Goal: Answer question/provide support: Answer question/provide support

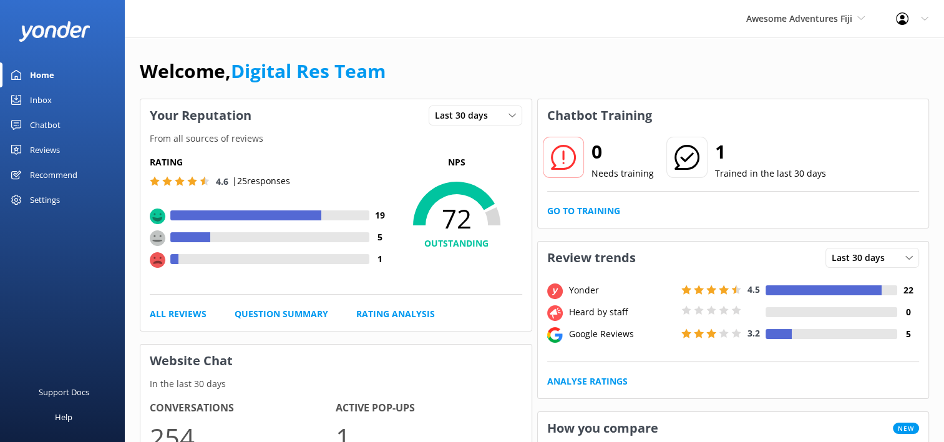
click at [37, 101] on div "Inbox" at bounding box center [41, 99] width 22 height 25
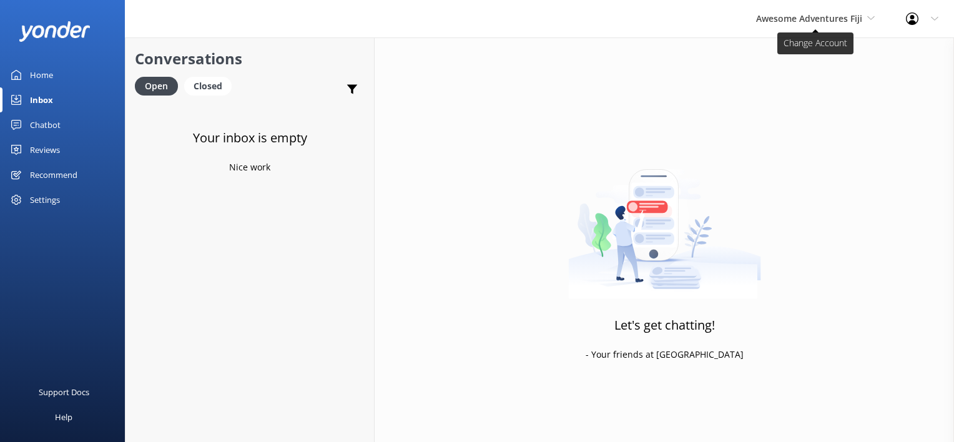
click at [836, 19] on span "Awesome Adventures Fiji" at bounding box center [809, 18] width 106 height 12
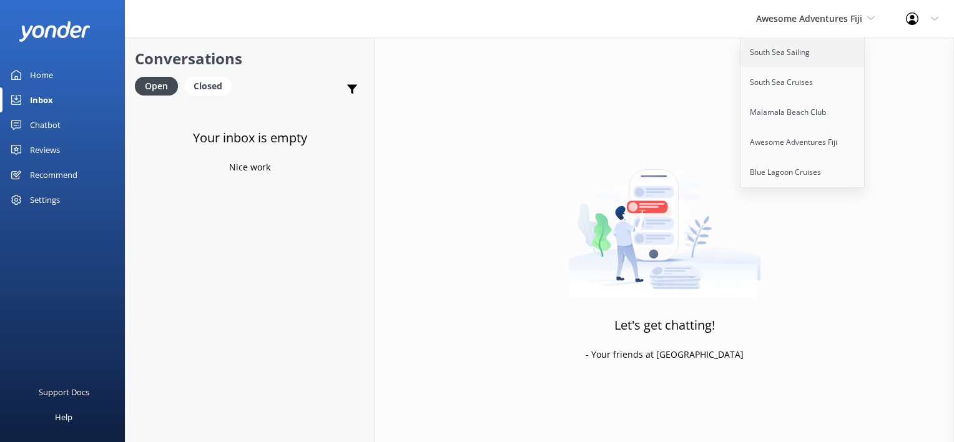
click at [768, 57] on link "South Sea Sailing" at bounding box center [802, 52] width 125 height 30
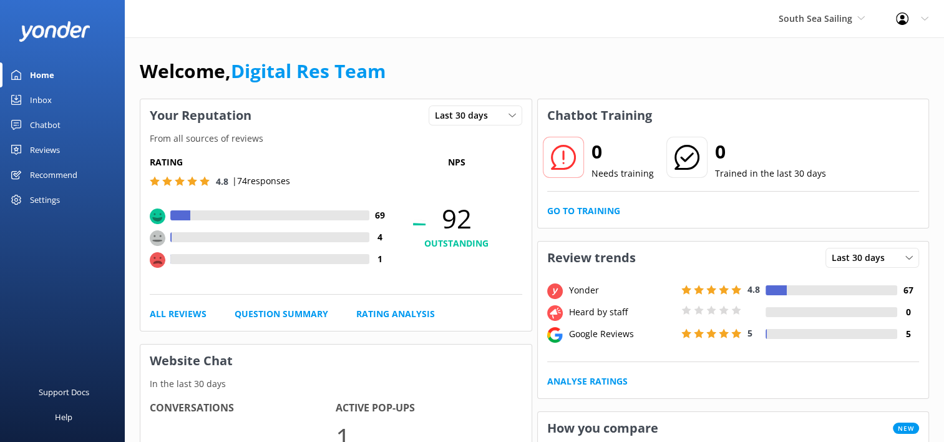
click at [46, 124] on div "Chatbot" at bounding box center [45, 124] width 31 height 25
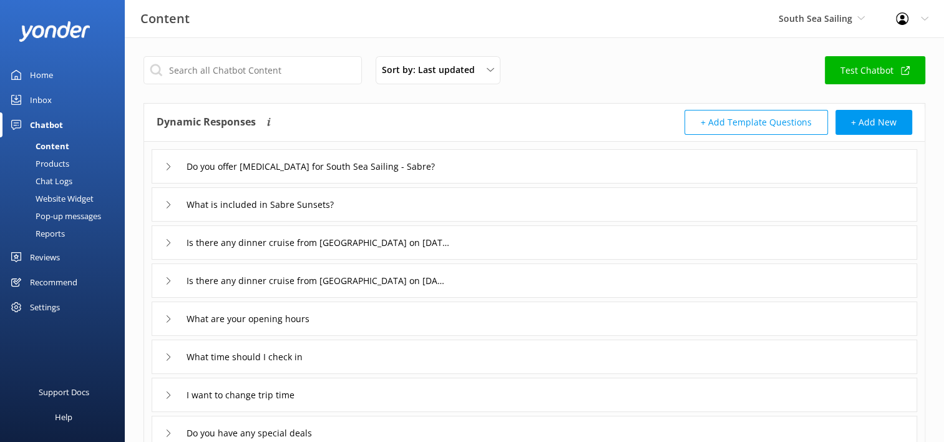
drag, startPoint x: 54, startPoint y: 179, endPoint x: 89, endPoint y: 177, distance: 35.6
click at [52, 179] on div "Chat Logs" at bounding box center [39, 180] width 65 height 17
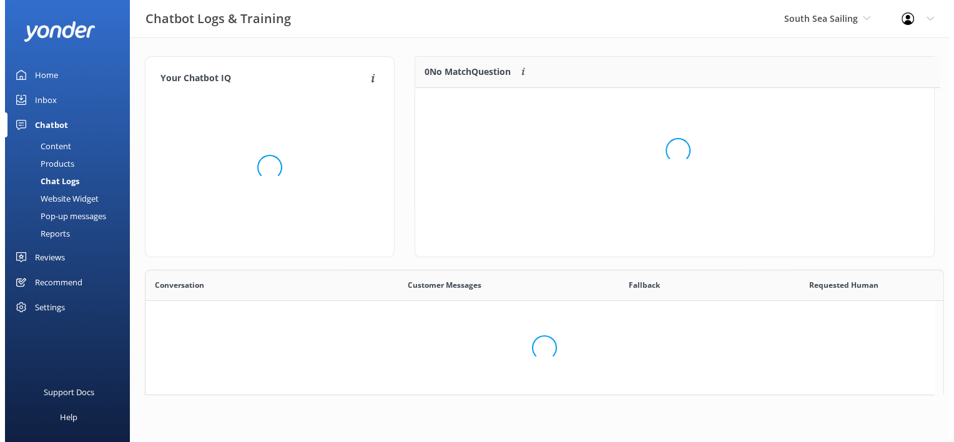
scroll to position [10, 10]
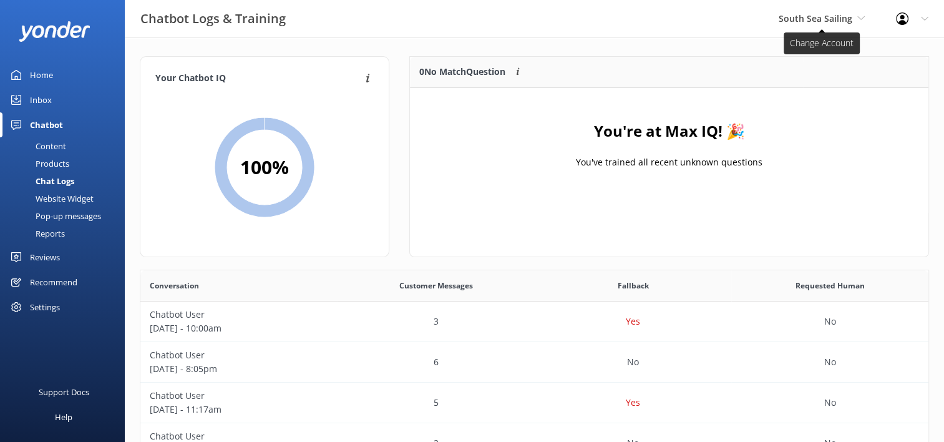
click at [844, 16] on span "South Sea Sailing" at bounding box center [816, 18] width 74 height 12
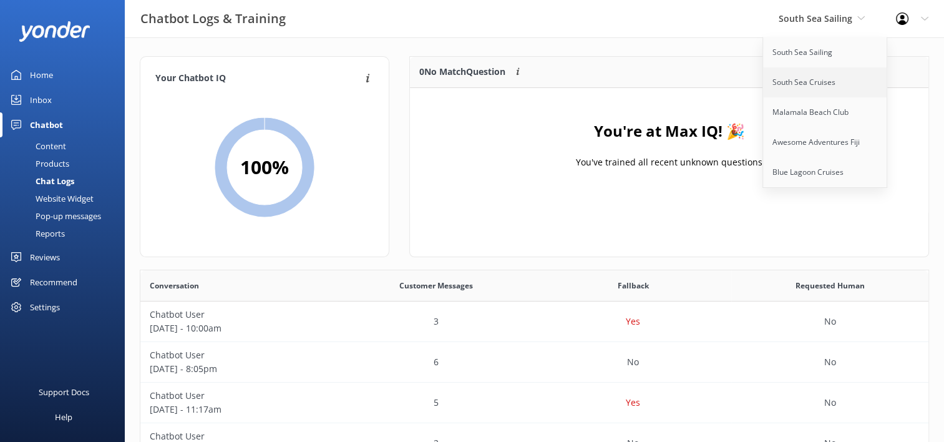
click at [811, 78] on link "South Sea Cruises" at bounding box center [825, 82] width 125 height 30
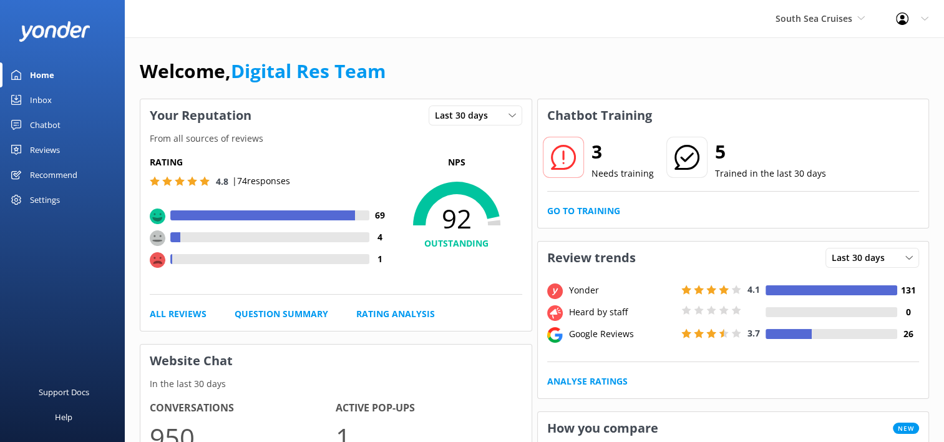
drag, startPoint x: 827, startPoint y: 22, endPoint x: 834, endPoint y: 32, distance: 12.1
click at [827, 22] on span "South Sea Cruises" at bounding box center [814, 18] width 77 height 12
click at [44, 102] on div "Inbox" at bounding box center [41, 99] width 22 height 25
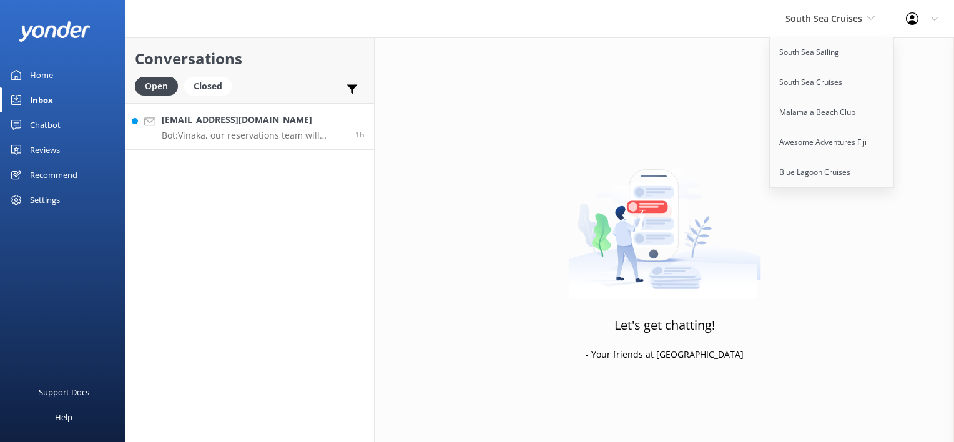
click at [290, 130] on p "Bot: Vinaka, our reservations team will respond to you as soon as they can." at bounding box center [254, 135] width 184 height 11
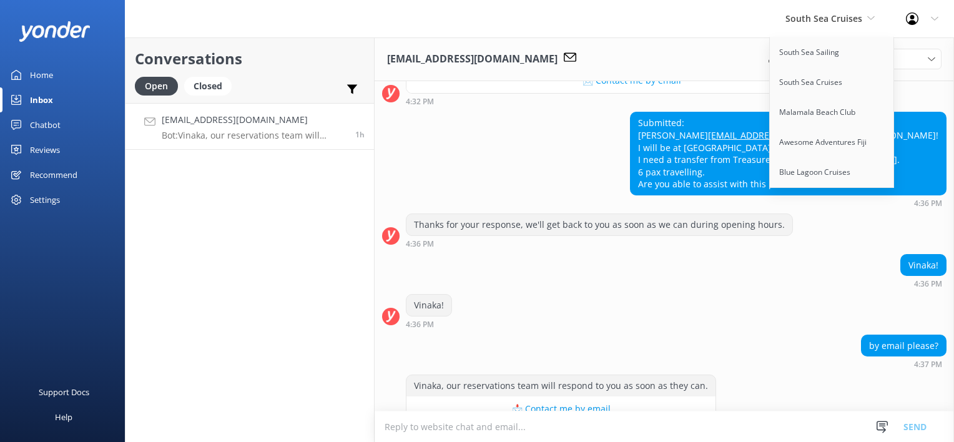
scroll to position [870, 0]
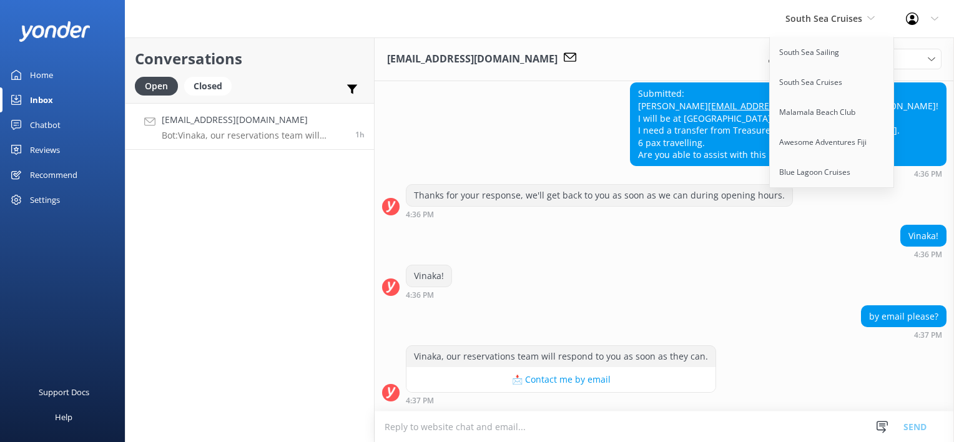
drag, startPoint x: 551, startPoint y: 226, endPoint x: 700, endPoint y: 280, distance: 159.3
click at [551, 227] on div "Vinaka! 4:36 PM" at bounding box center [664, 242] width 579 height 34
click at [770, 270] on div "Vinaka! 4:36 PM" at bounding box center [664, 282] width 579 height 34
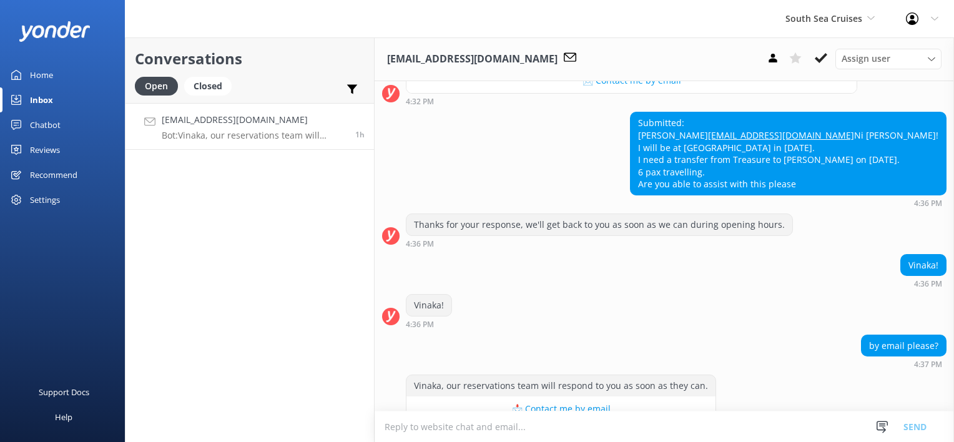
scroll to position [870, 0]
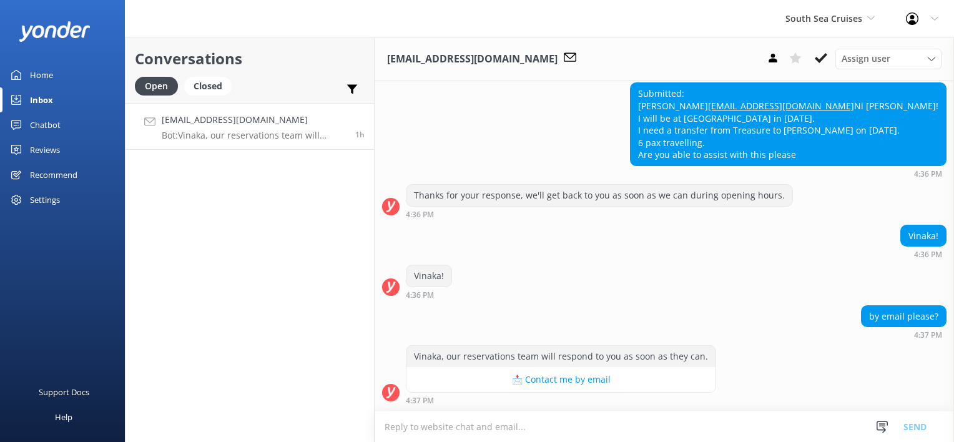
click at [315, 109] on link "bijlsma@optusnet.com.au Bot: Vinaka, our reservations team will respond to you …" at bounding box center [249, 126] width 248 height 47
click at [478, 432] on textarea at bounding box center [664, 426] width 579 height 31
paste textarea "Bula, Thanks so much for your patience. Please contact & liaise directly with o…"
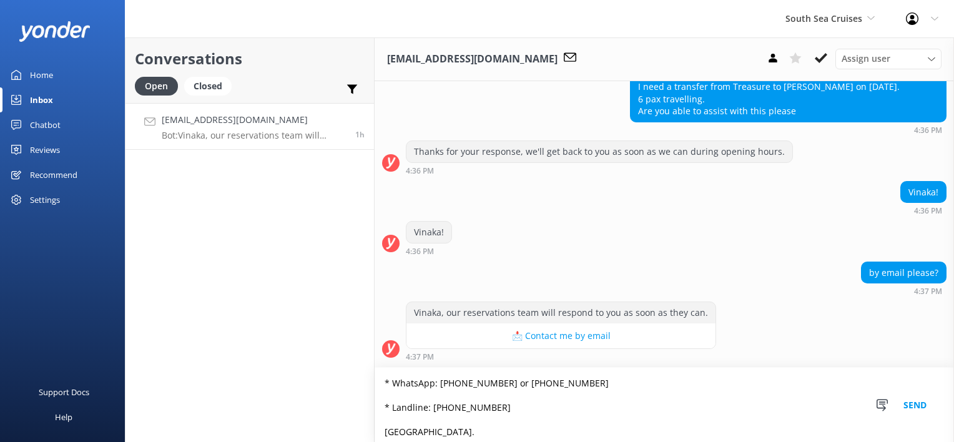
scroll to position [140, 0]
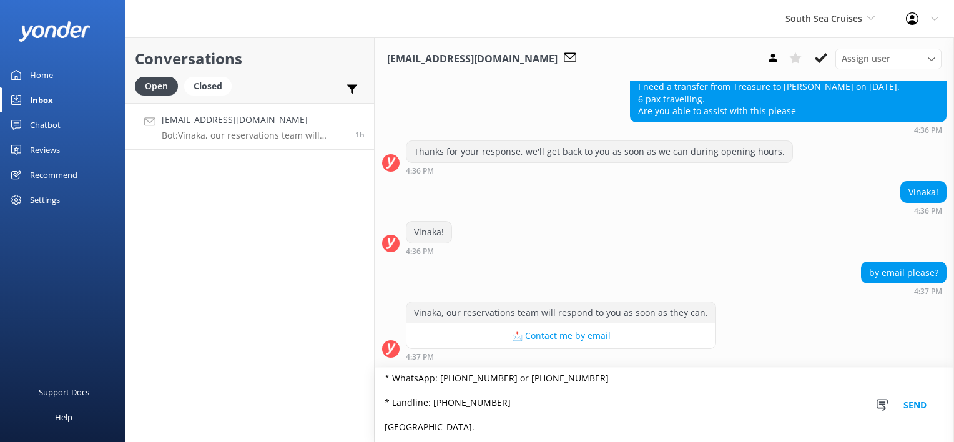
type textarea "Bula, Thanks so much for your patience. Please contact & liaise directly with o…"
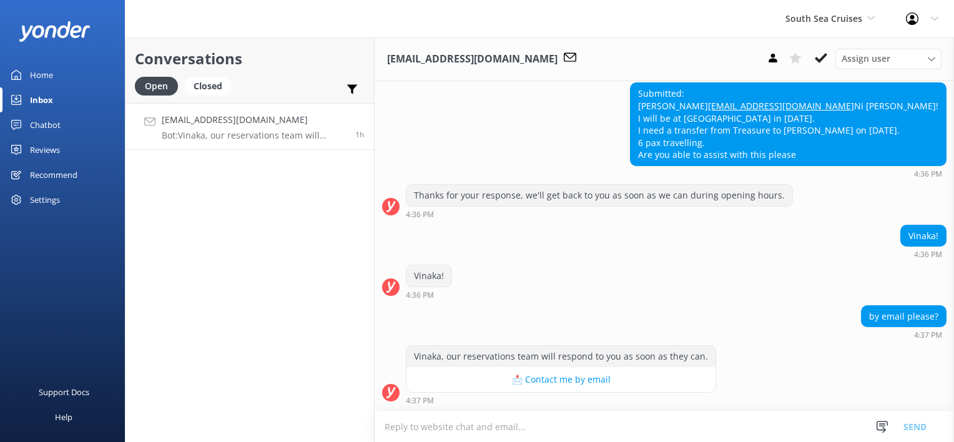
scroll to position [870, 0]
click at [449, 423] on textarea at bounding box center [664, 426] width 579 height 31
type textarea "b"
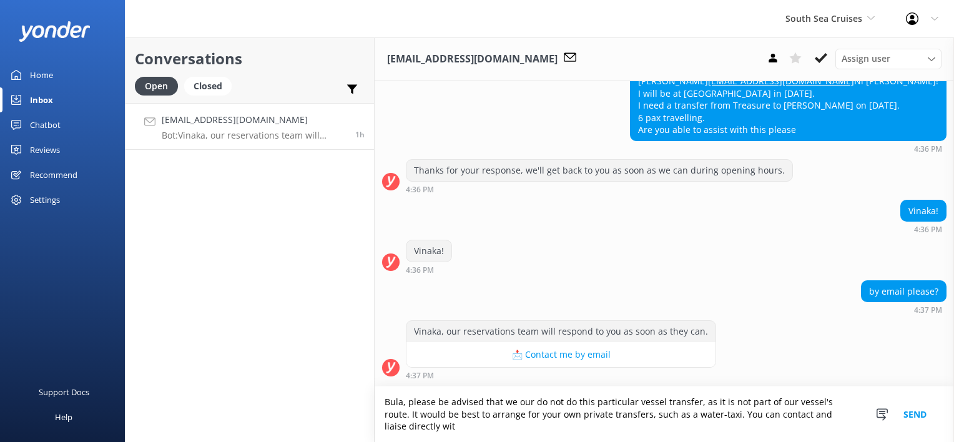
scroll to position [894, 0]
click at [533, 405] on textarea "Bula, please be advised that we our do not do this particular vessel transfer, …" at bounding box center [664, 414] width 579 height 56
click at [530, 433] on textarea "Bula, please be advised that we ndo not do this particular vessel transfer, as …" at bounding box center [664, 414] width 579 height 56
drag, startPoint x: 564, startPoint y: 434, endPoint x: 336, endPoint y: 395, distance: 231.1
click at [336, 395] on div "Conversations Open Closed Important Assigned to me Unassigned bijlsma@optusnet.…" at bounding box center [539, 239] width 829 height 404
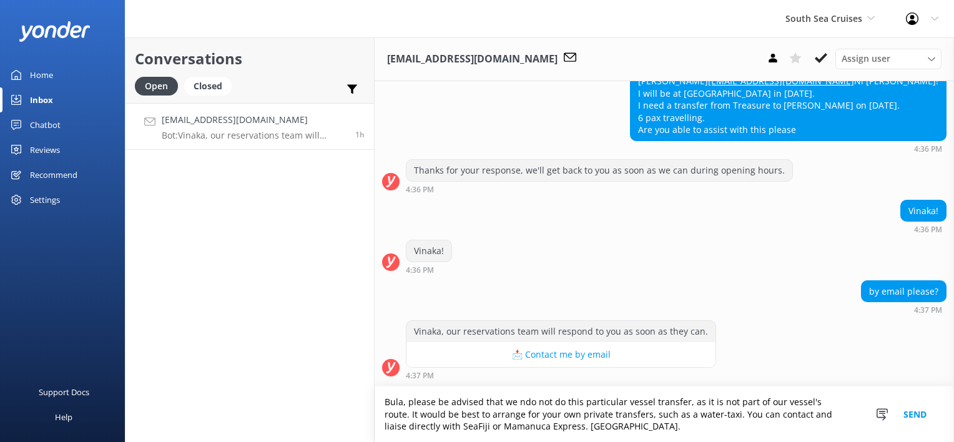
type textarea "Bula, please be advised that we ndo not do this particular vessel transfer, as …"
click at [909, 413] on button "Send" at bounding box center [914, 414] width 47 height 56
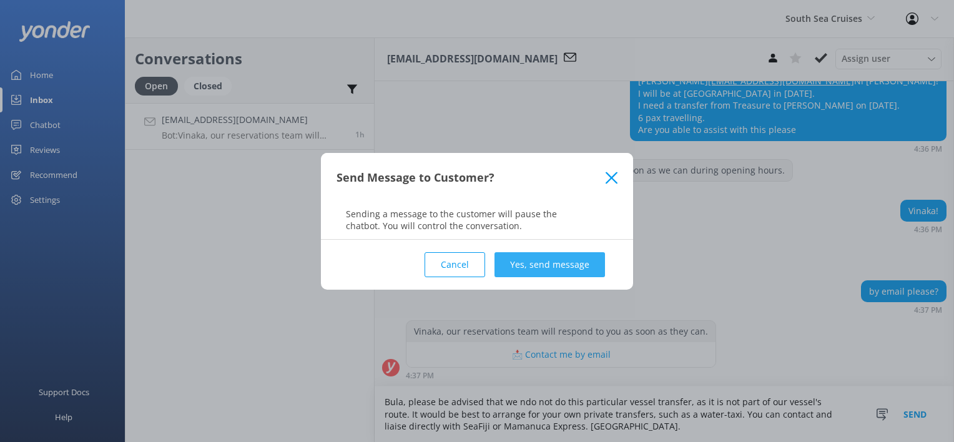
click at [539, 267] on button "Yes, send message" at bounding box center [549, 264] width 110 height 25
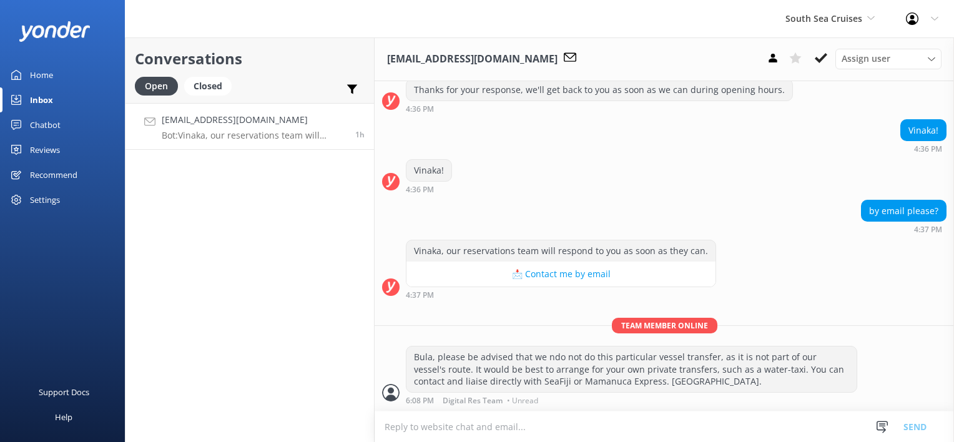
scroll to position [975, 0]
click at [821, 53] on icon at bounding box center [821, 58] width 12 height 12
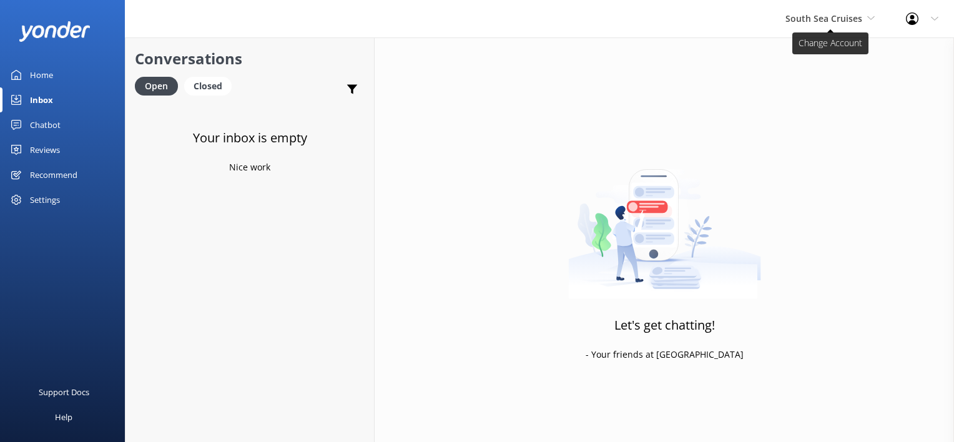
click at [849, 16] on span "South Sea Cruises" at bounding box center [823, 18] width 77 height 12
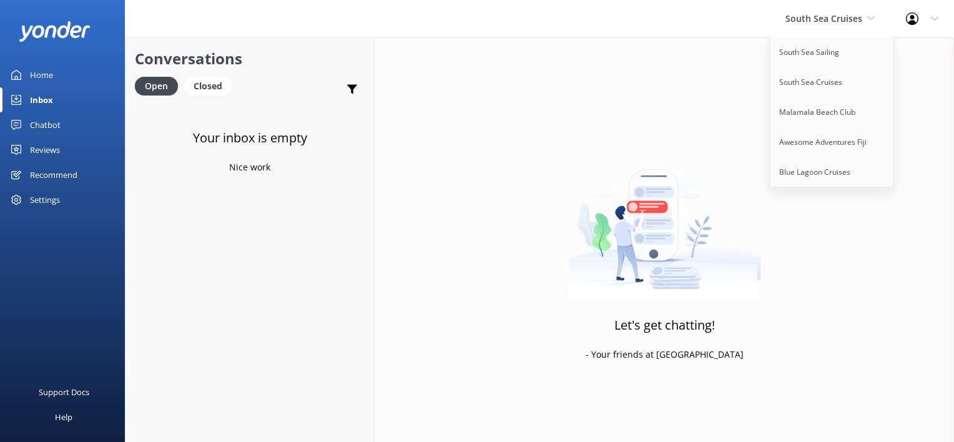
click at [28, 124] on link "Chatbot" at bounding box center [62, 124] width 125 height 25
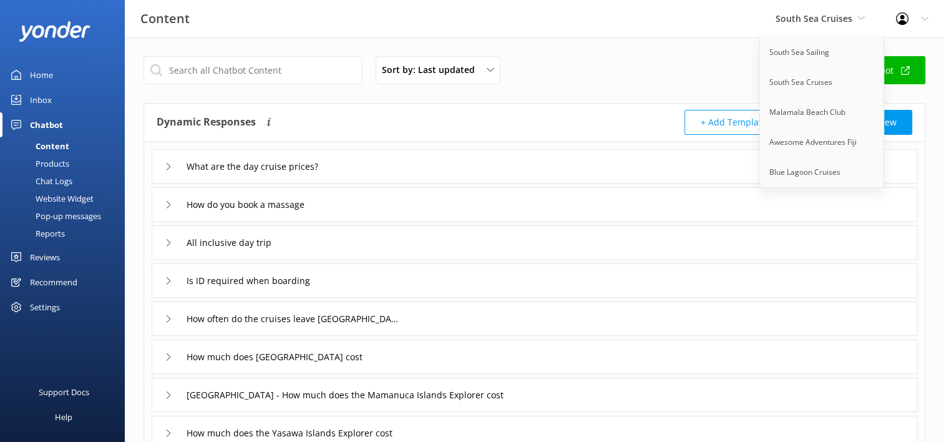
drag, startPoint x: 62, startPoint y: 180, endPoint x: 121, endPoint y: 181, distance: 58.7
click at [63, 180] on div "Chat Logs" at bounding box center [39, 180] width 65 height 17
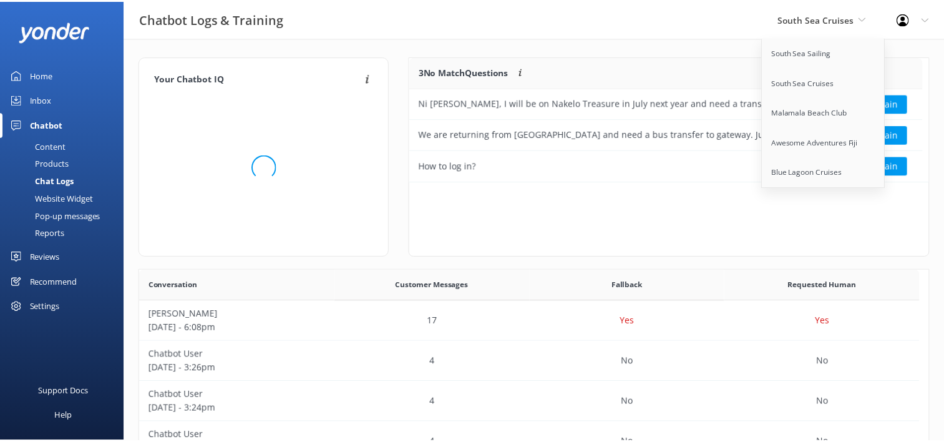
scroll to position [428, 779]
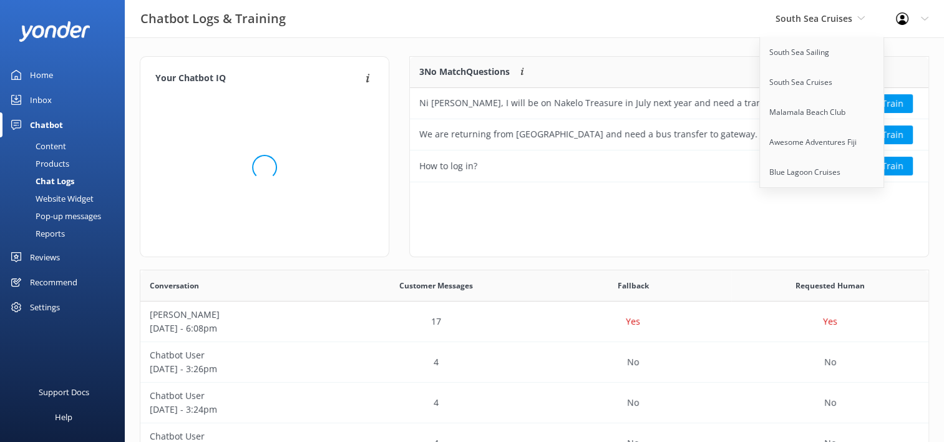
click at [576, 208] on div "3 No Match Questions Customers sometimes ask questions that don't fully match a…" at bounding box center [669, 156] width 520 height 201
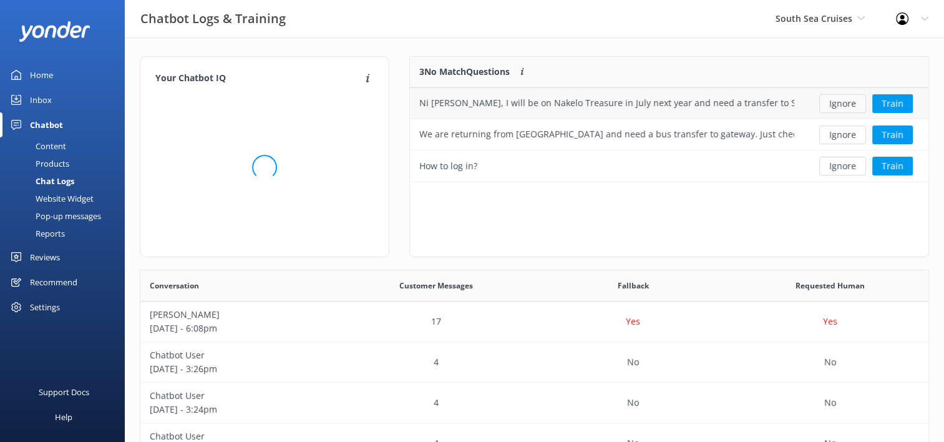
scroll to position [428, 779]
click at [841, 168] on button "Ignore" at bounding box center [843, 166] width 47 height 19
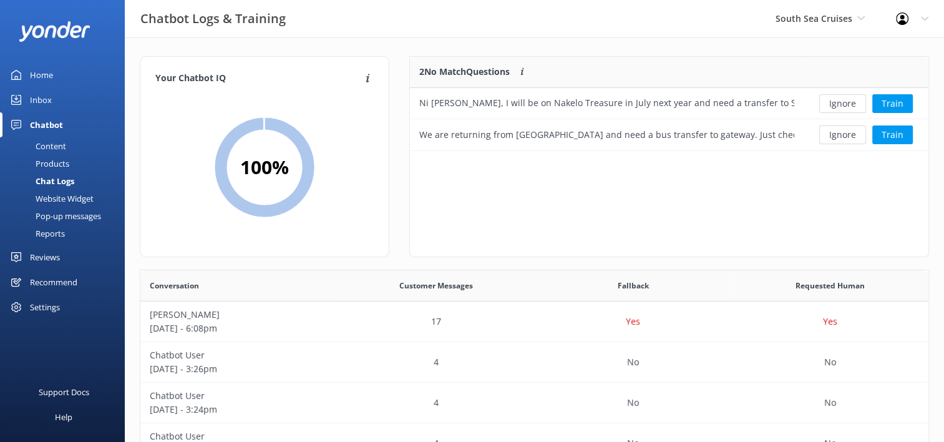
scroll to position [84, 509]
click at [841, 134] on button "Ignore" at bounding box center [843, 134] width 47 height 19
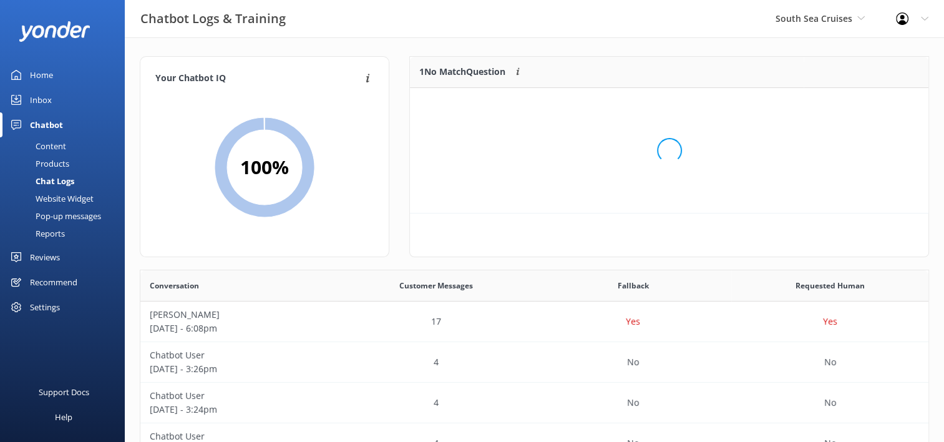
scroll to position [10, 10]
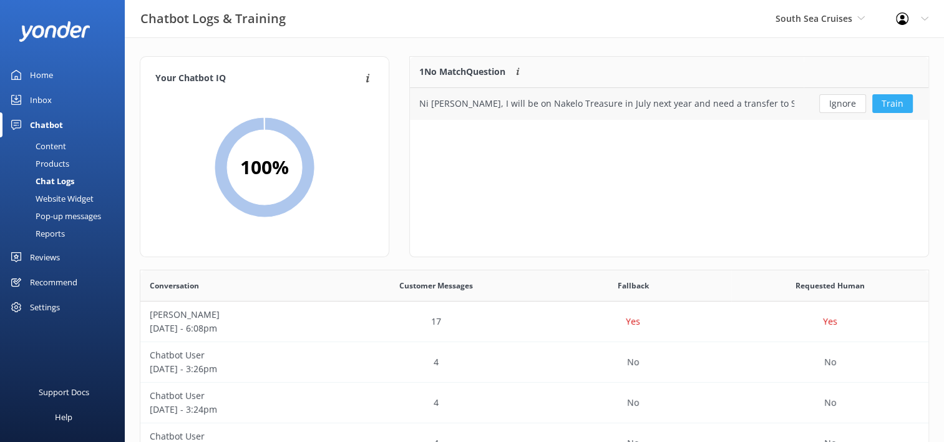
click at [891, 102] on button "Train" at bounding box center [893, 103] width 41 height 19
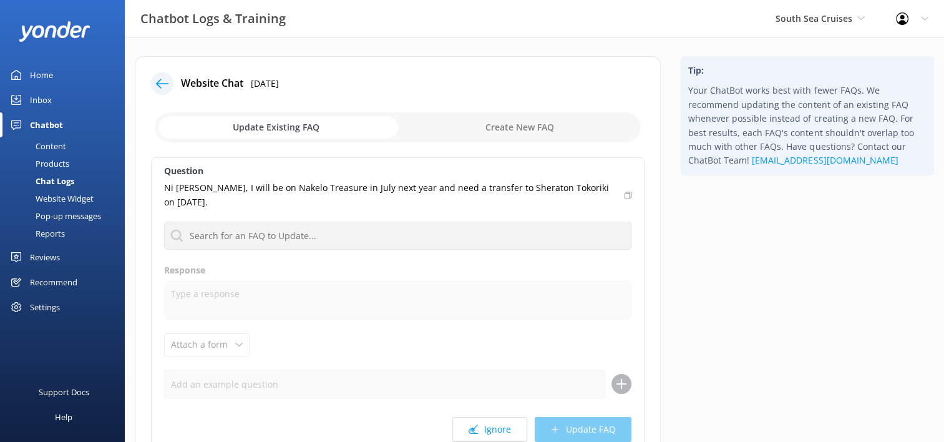
click at [66, 184] on div "Chat Logs" at bounding box center [40, 180] width 67 height 17
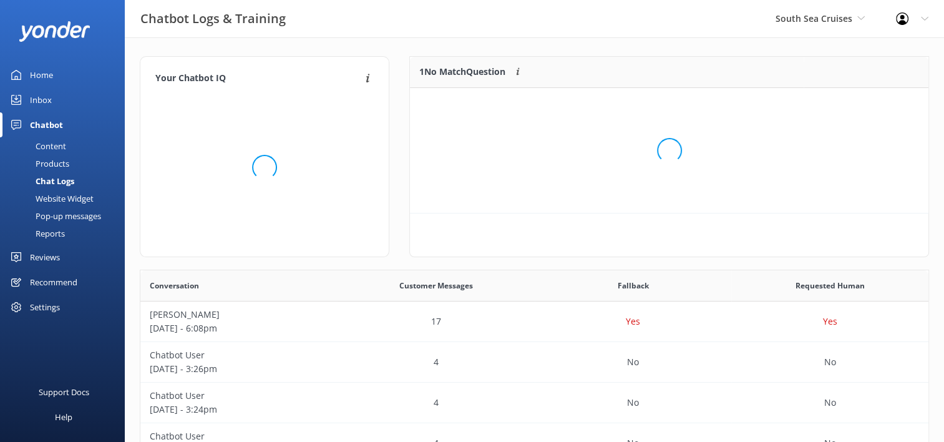
scroll to position [10, 10]
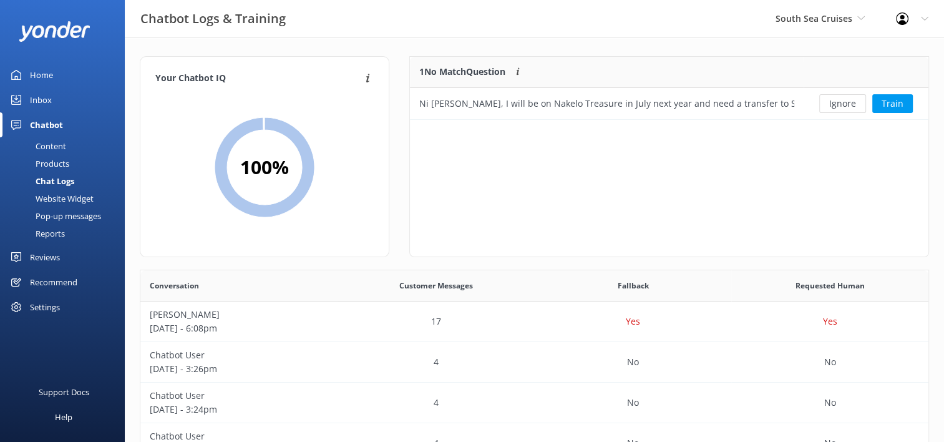
click at [64, 145] on div "Content" at bounding box center [36, 145] width 59 height 17
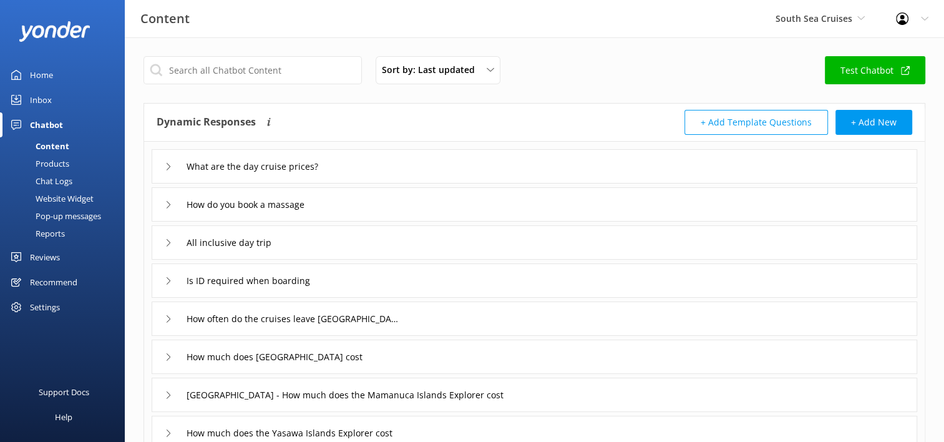
click at [57, 184] on div "Chat Logs" at bounding box center [39, 180] width 65 height 17
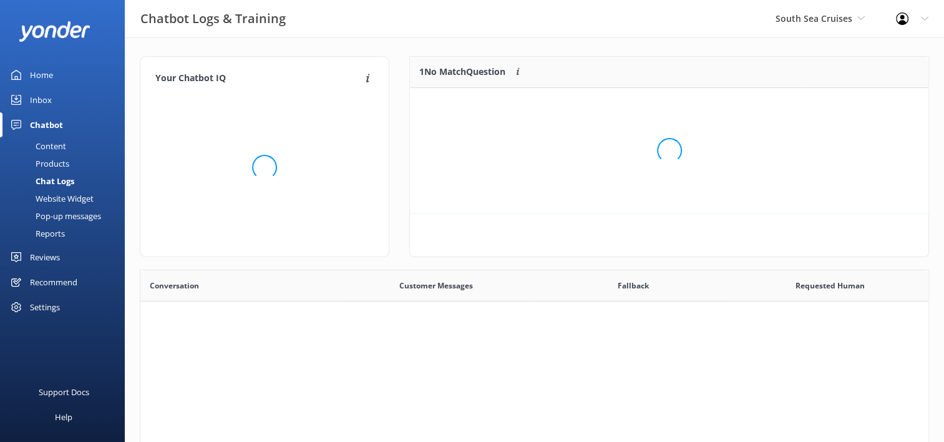
scroll to position [428, 779]
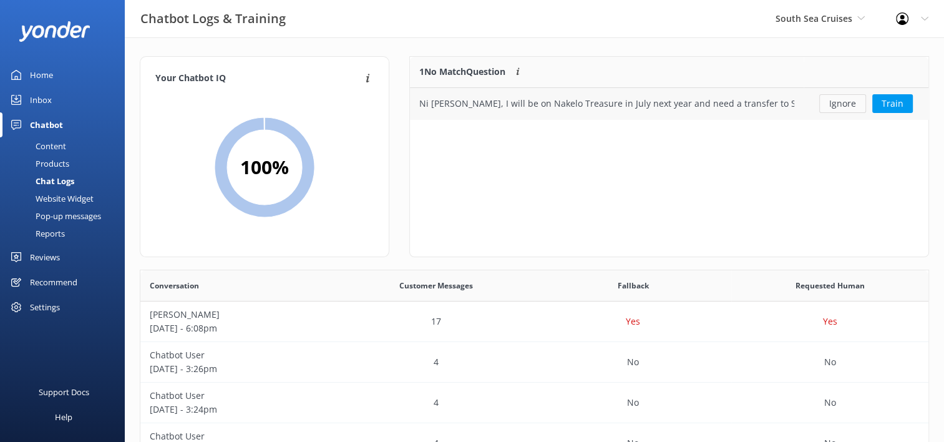
click at [841, 105] on button "Ignore" at bounding box center [843, 103] width 47 height 19
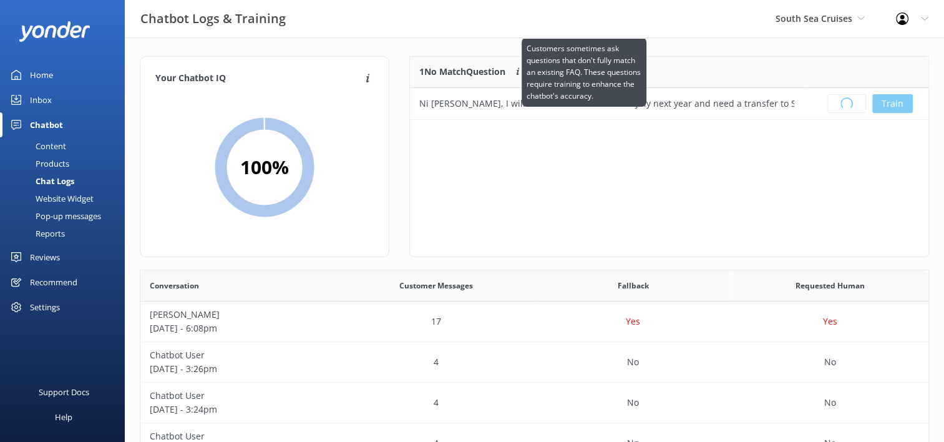
scroll to position [146, 509]
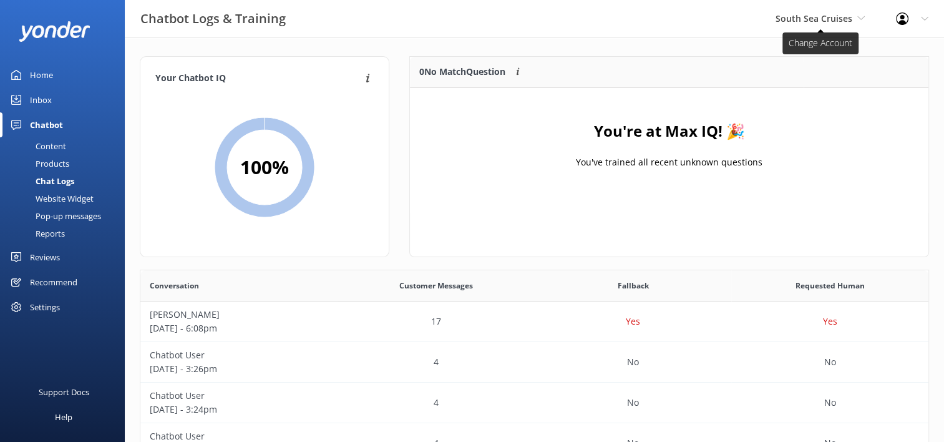
click at [855, 22] on span "South Sea Cruises" at bounding box center [820, 19] width 89 height 14
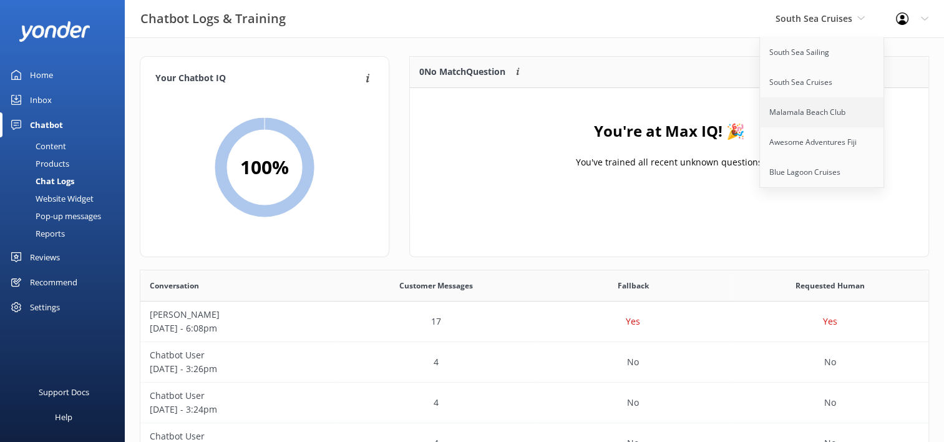
click at [828, 113] on link "Malamala Beach Club" at bounding box center [822, 112] width 125 height 30
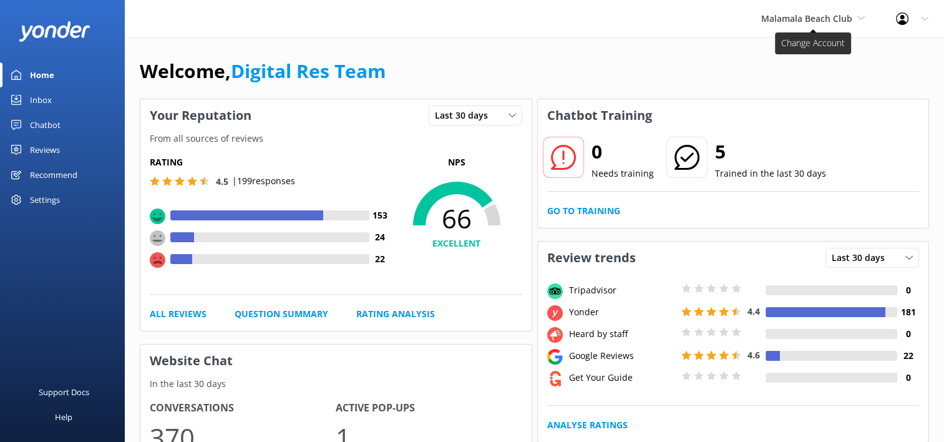
click at [852, 17] on span "Malamala Beach Club" at bounding box center [807, 18] width 91 height 12
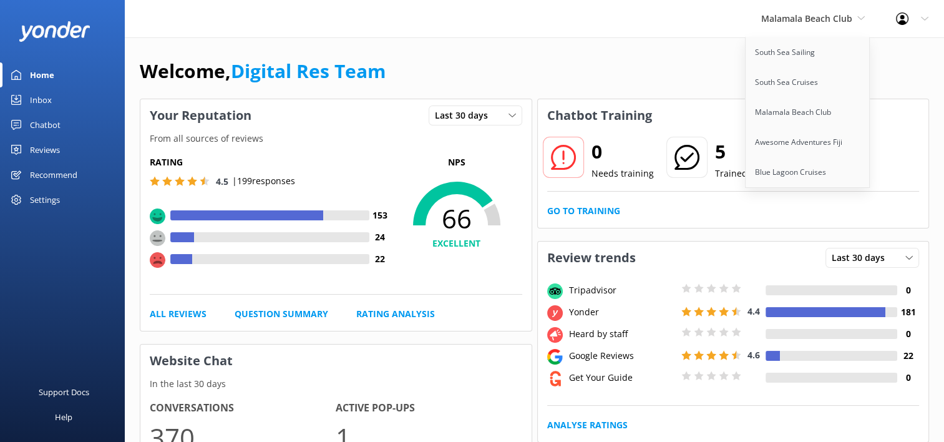
click at [57, 96] on link "Inbox" at bounding box center [62, 99] width 125 height 25
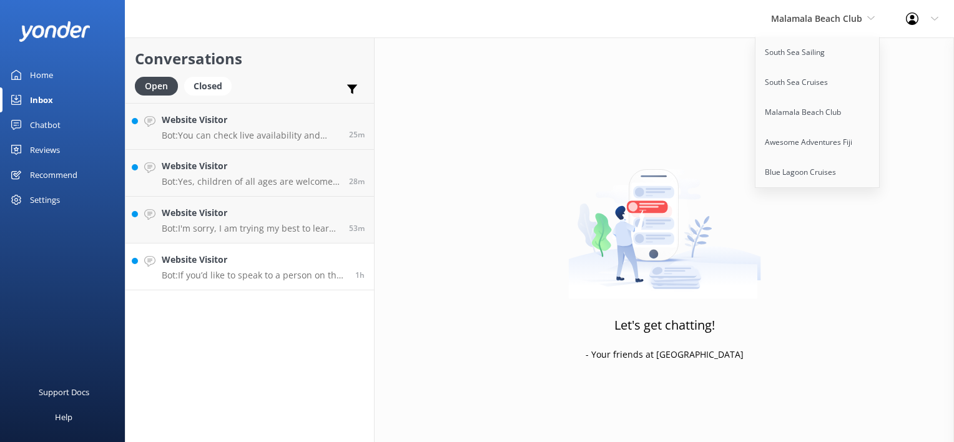
drag, startPoint x: 252, startPoint y: 262, endPoint x: 357, endPoint y: 260, distance: 104.9
click at [252, 260] on h4 "Website Visitor" at bounding box center [254, 260] width 184 height 14
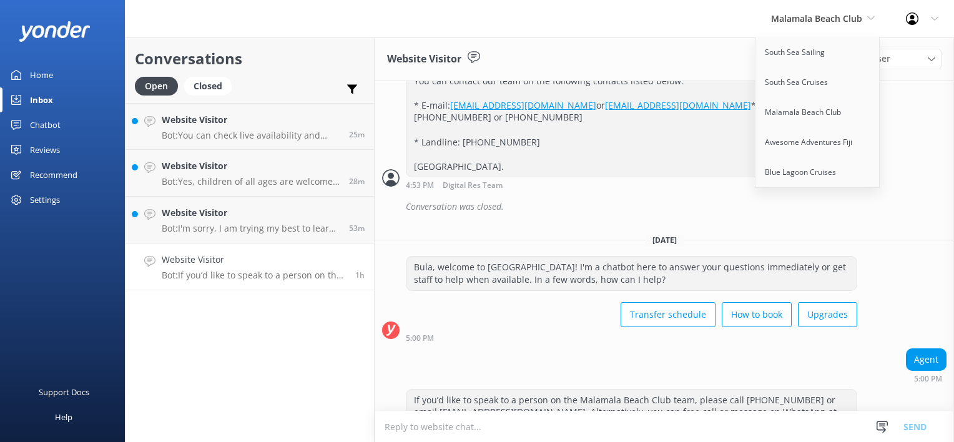
scroll to position [458, 0]
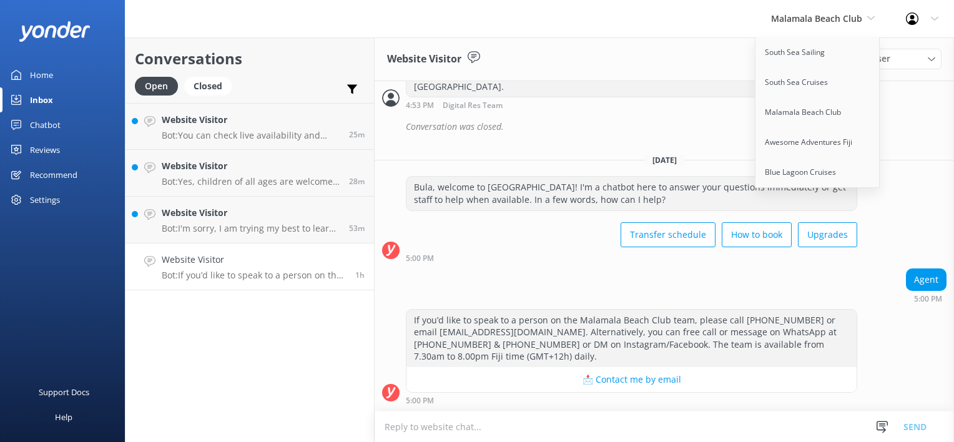
click at [551, 278] on div "Agent 5:00 PM" at bounding box center [664, 285] width 579 height 34
click at [725, 65] on div "Website Visitor Assign user Sonya Alyssa Digital Res Team Asena Naweilulu Miri …" at bounding box center [664, 59] width 579 height 44
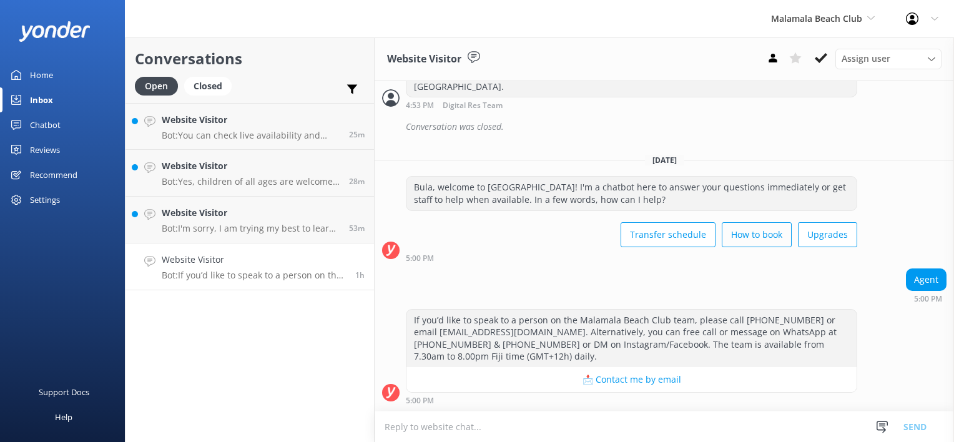
scroll to position [458, 0]
drag, startPoint x: 820, startPoint y: 57, endPoint x: 696, endPoint y: 140, distance: 148.9
click at [820, 58] on icon at bounding box center [821, 58] width 12 height 12
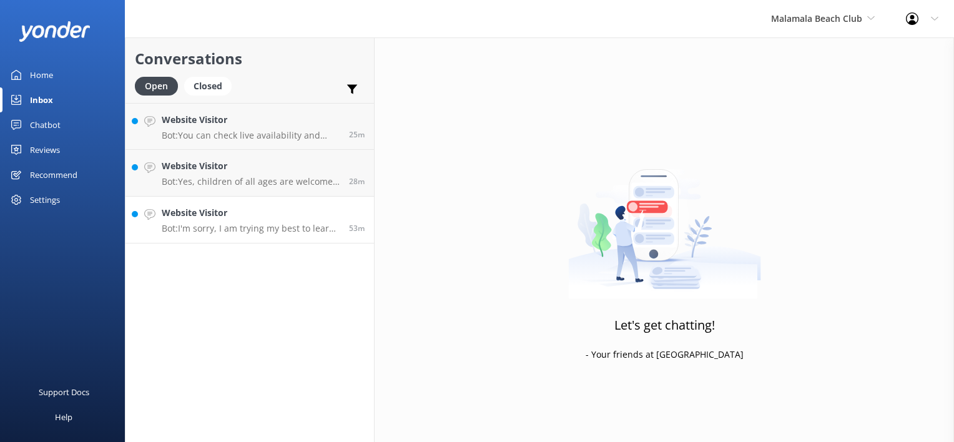
drag, startPoint x: 312, startPoint y: 221, endPoint x: 320, endPoint y: 223, distance: 7.9
click at [312, 221] on div "Website Visitor Bot: I'm sorry, I am trying my best to learn and help each visi…" at bounding box center [251, 219] width 178 height 27
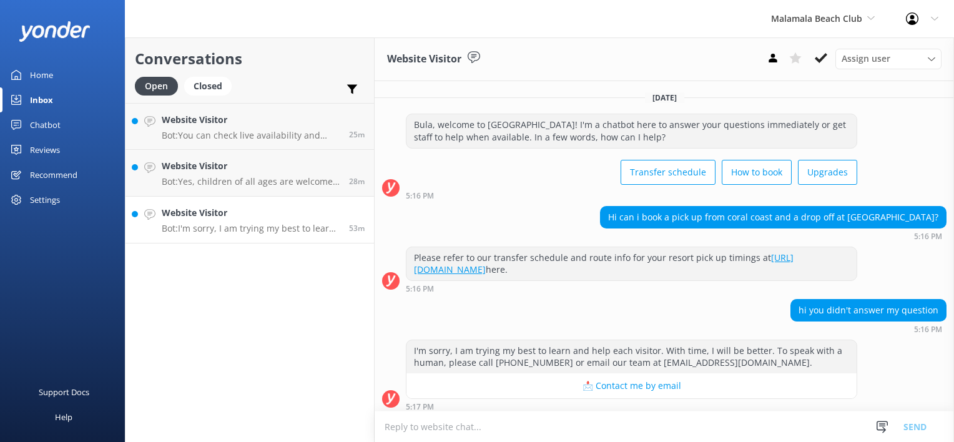
scroll to position [4, 0]
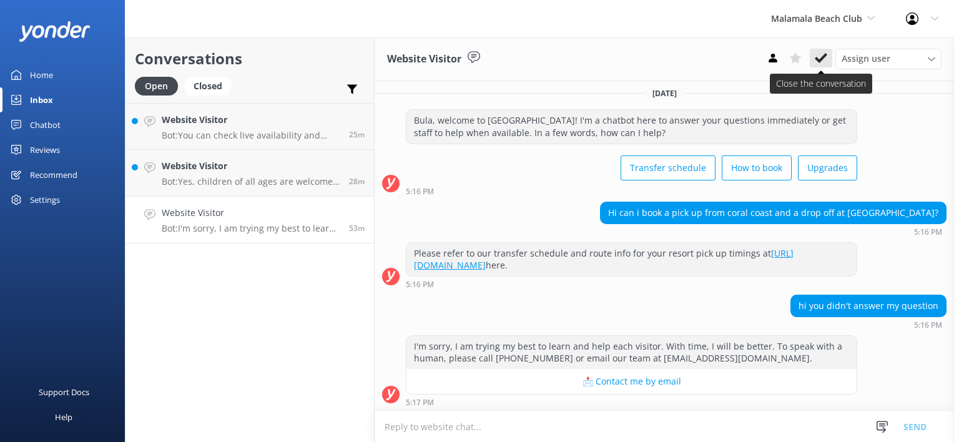
click at [819, 53] on icon at bounding box center [821, 58] width 12 height 12
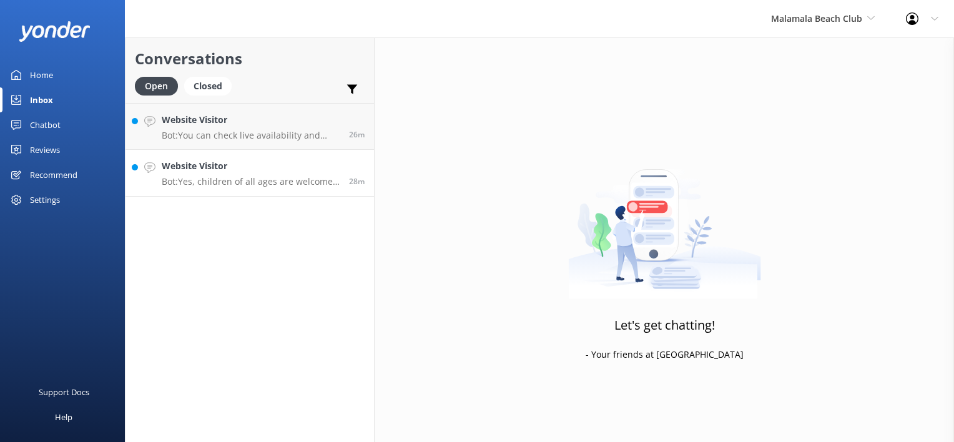
click at [336, 174] on div "Website Visitor Bot: Yes, children of all ages are welcome at the beach club. H…" at bounding box center [251, 172] width 178 height 27
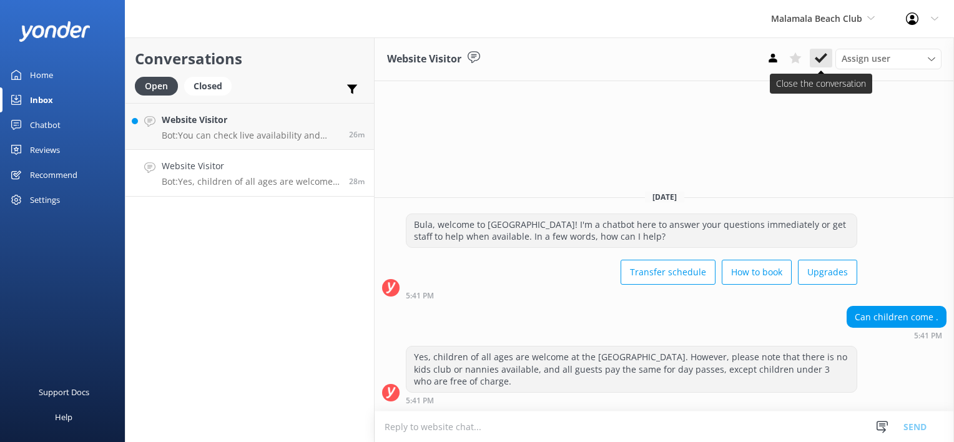
click at [816, 53] on icon at bounding box center [821, 58] width 12 height 12
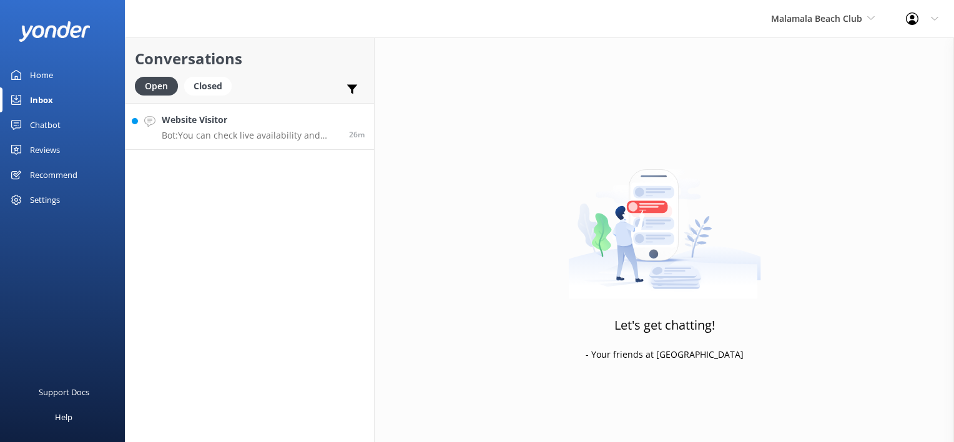
click at [346, 111] on link "Website Visitor Bot: You can check live availability and book a Grand Cabana on…" at bounding box center [249, 126] width 248 height 47
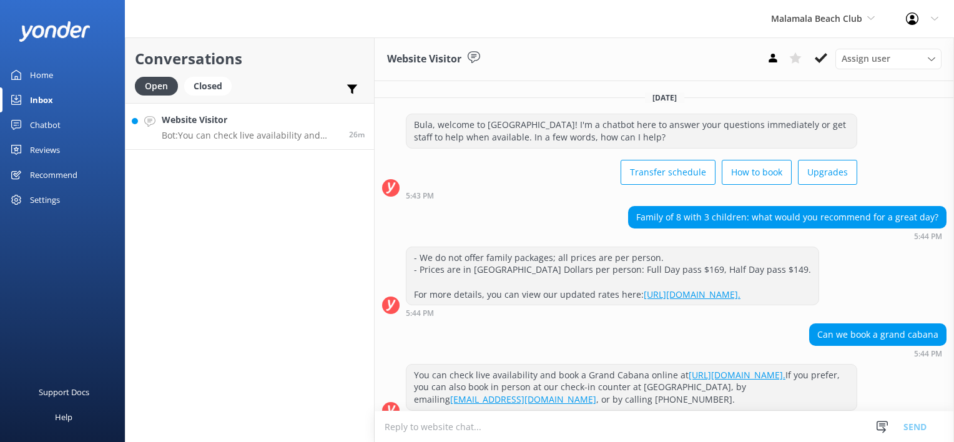
scroll to position [28, 0]
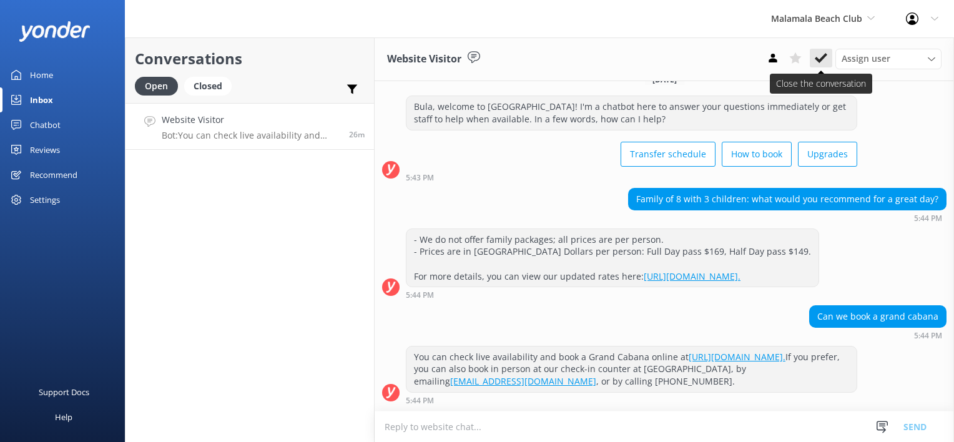
click at [826, 52] on icon at bounding box center [821, 58] width 12 height 12
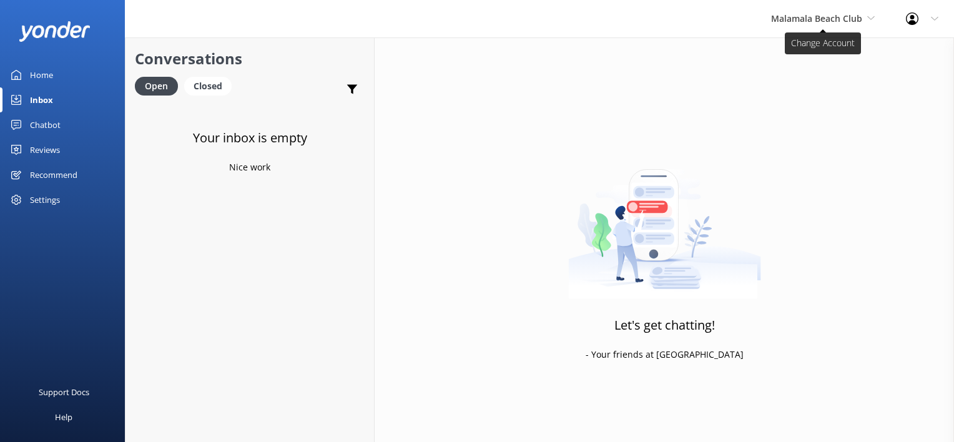
click at [834, 17] on span "Malamala Beach Club" at bounding box center [816, 18] width 91 height 12
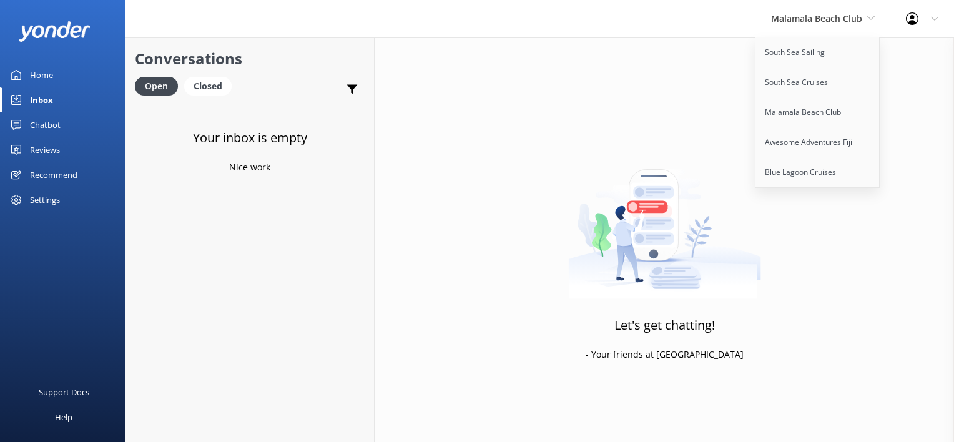
click at [52, 124] on div "Chatbot" at bounding box center [45, 124] width 31 height 25
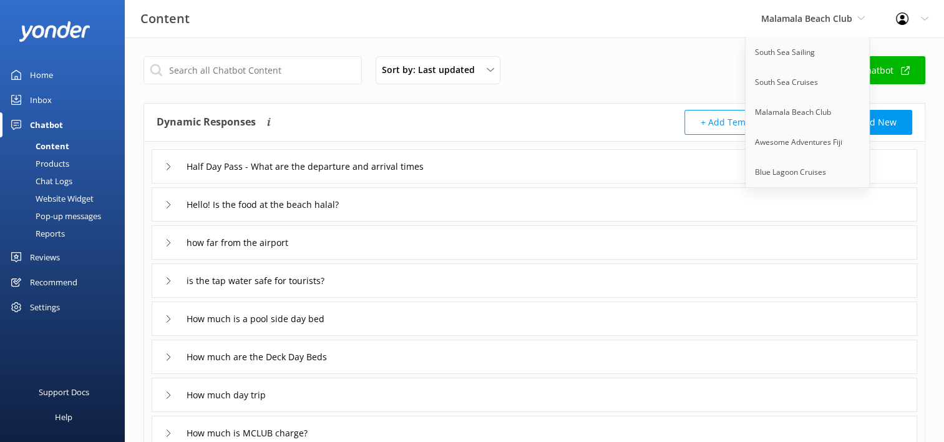
click at [67, 177] on div "Chat Logs" at bounding box center [39, 180] width 65 height 17
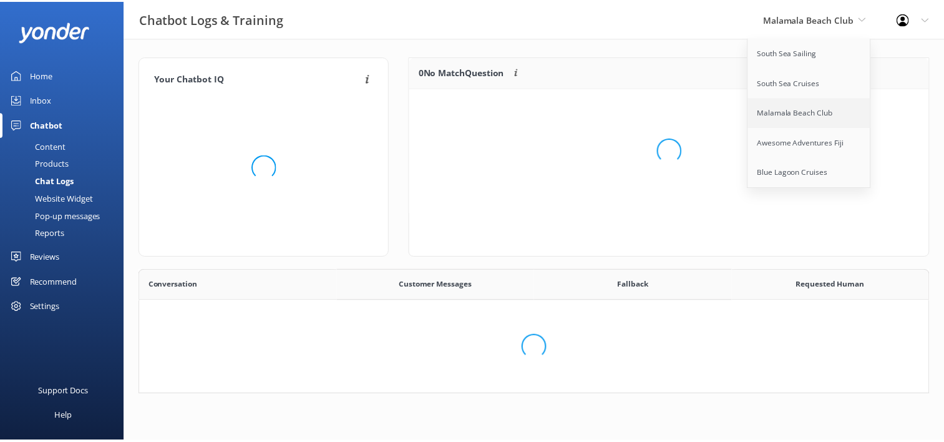
scroll to position [428, 779]
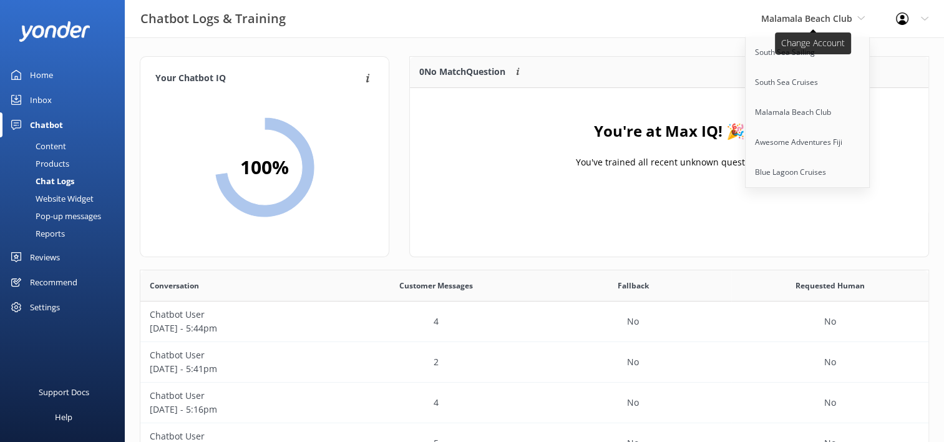
click at [864, 19] on icon at bounding box center [861, 17] width 7 height 7
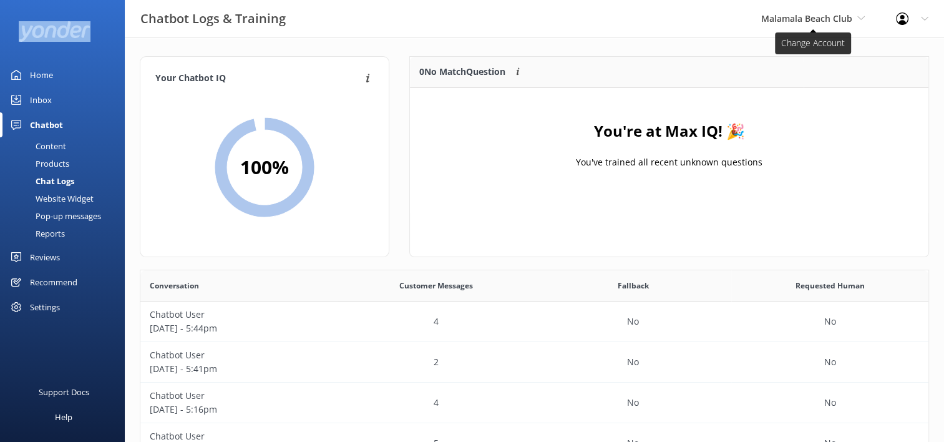
click at [864, 19] on icon at bounding box center [861, 17] width 7 height 7
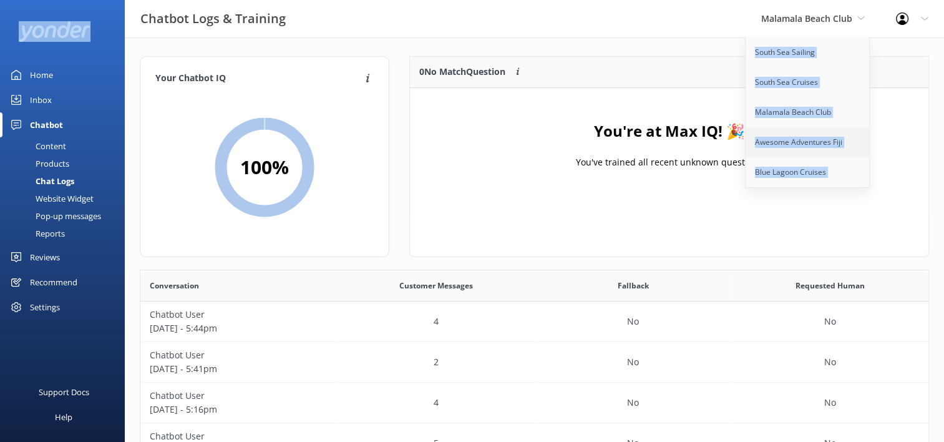
click at [820, 137] on link "Awesome Adventures Fiji" at bounding box center [808, 142] width 125 height 30
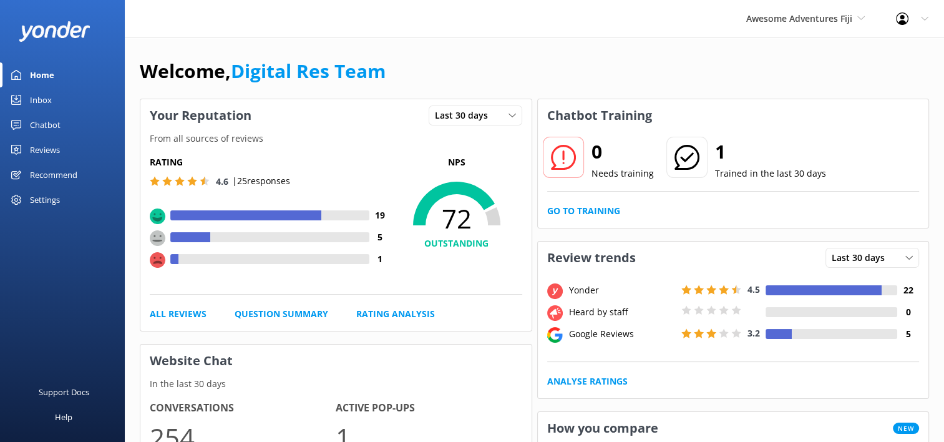
click at [41, 100] on div "Inbox" at bounding box center [41, 99] width 22 height 25
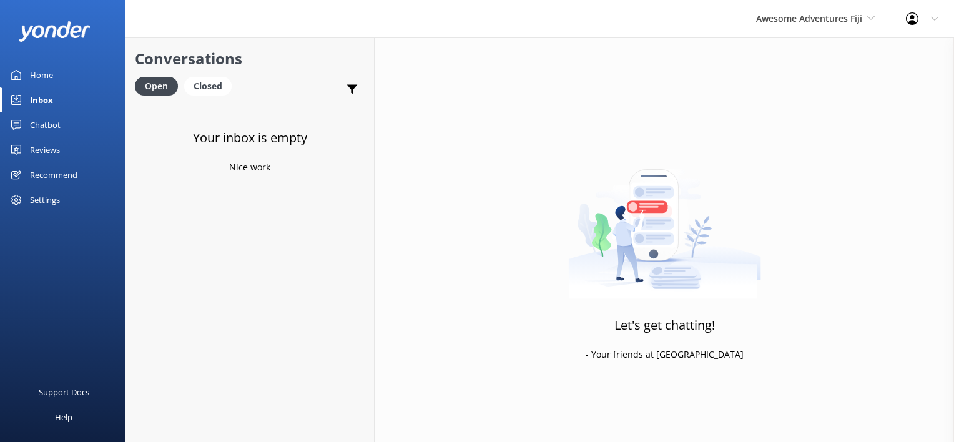
click at [41, 134] on div "Chatbot" at bounding box center [45, 124] width 31 height 25
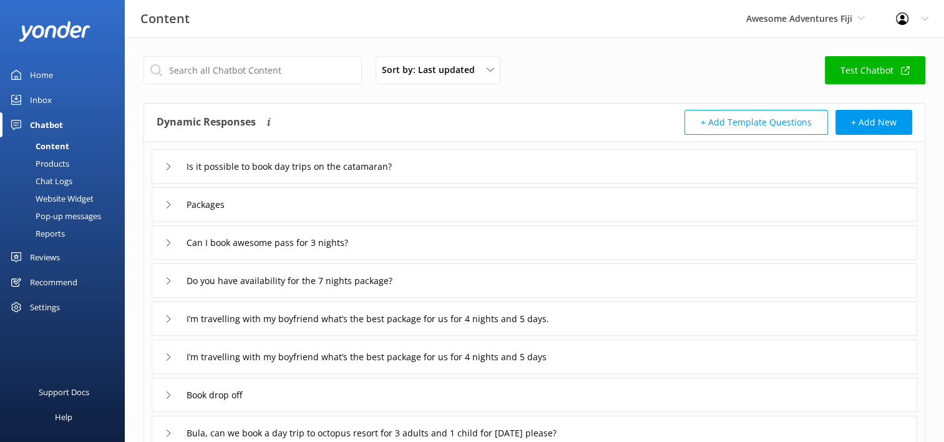
drag, startPoint x: 45, startPoint y: 180, endPoint x: 100, endPoint y: 176, distance: 55.1
click at [44, 180] on div "Chat Logs" at bounding box center [39, 180] width 65 height 17
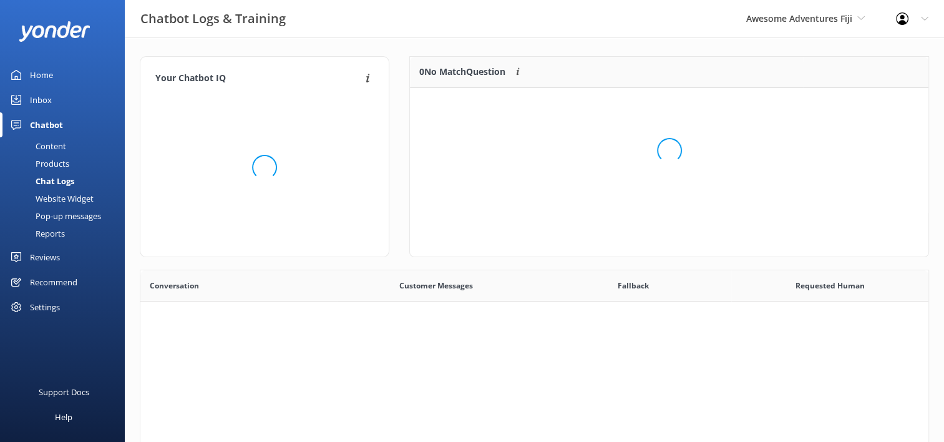
scroll to position [428, 779]
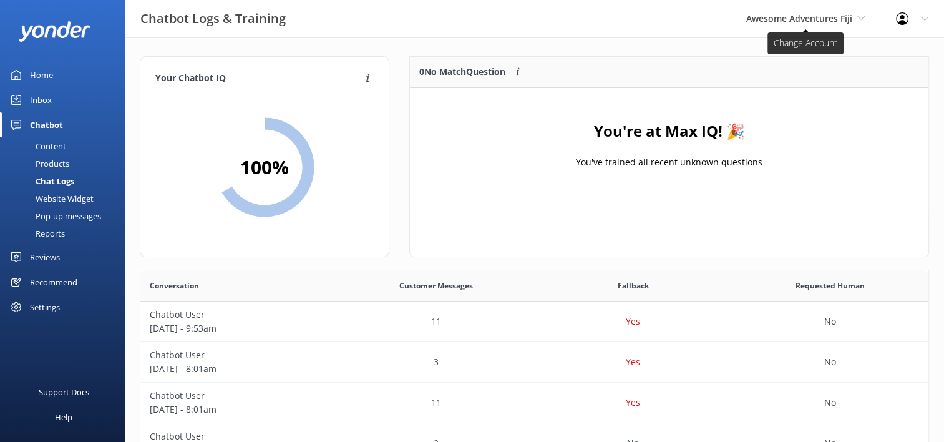
click at [840, 19] on span "Awesome Adventures Fiji" at bounding box center [800, 18] width 106 height 12
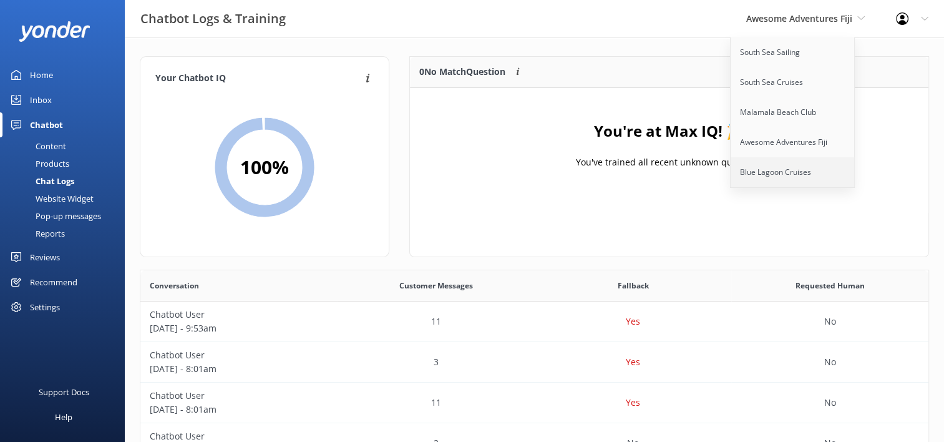
click at [773, 167] on link "Blue Lagoon Cruises" at bounding box center [793, 172] width 125 height 30
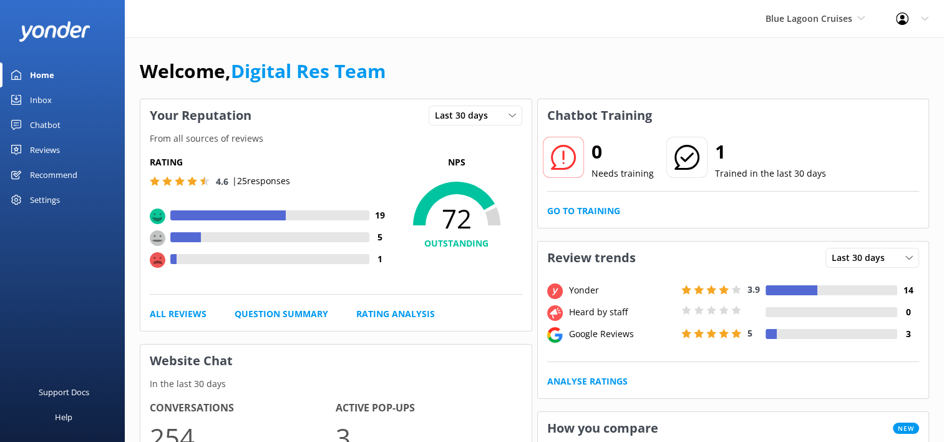
click at [45, 127] on div "Chatbot" at bounding box center [45, 124] width 31 height 25
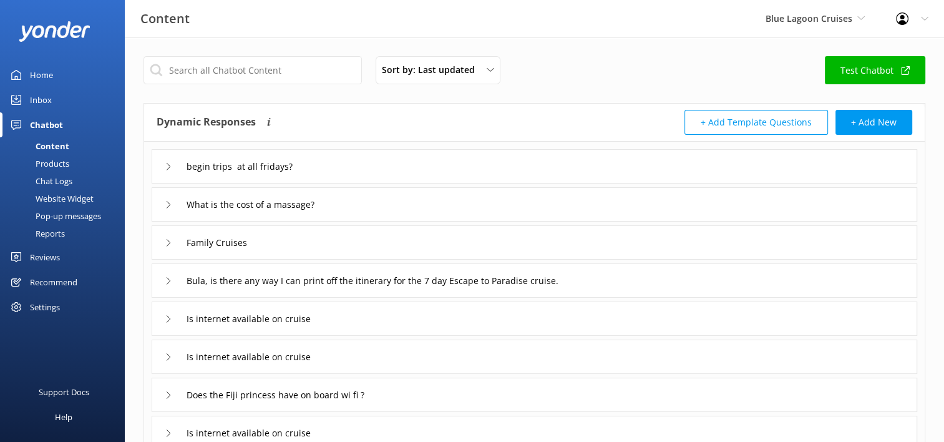
click at [64, 179] on div "Chat Logs" at bounding box center [39, 180] width 65 height 17
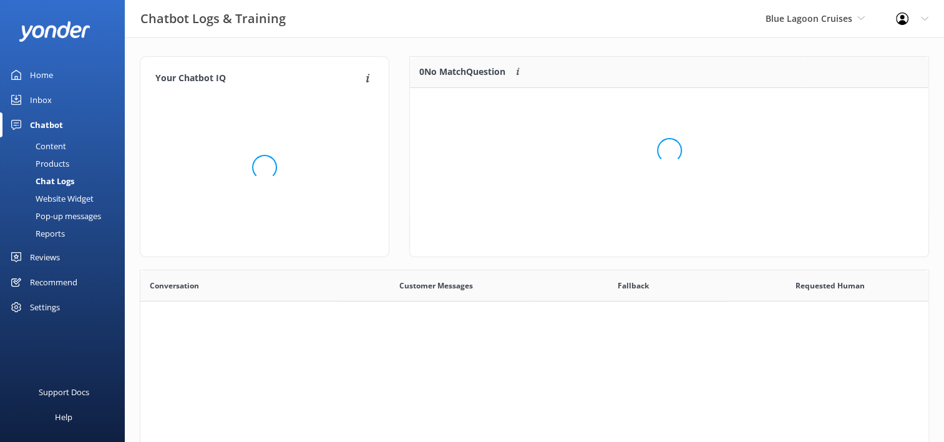
scroll to position [428, 779]
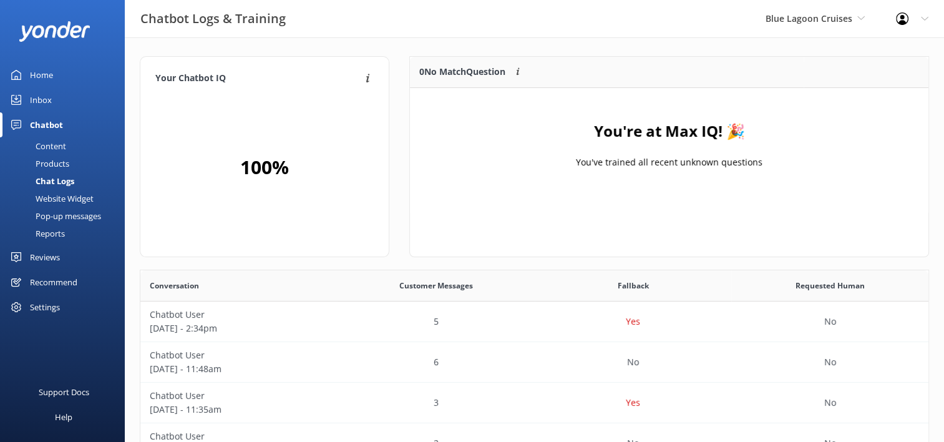
scroll to position [428, 779]
